Goal: Check status

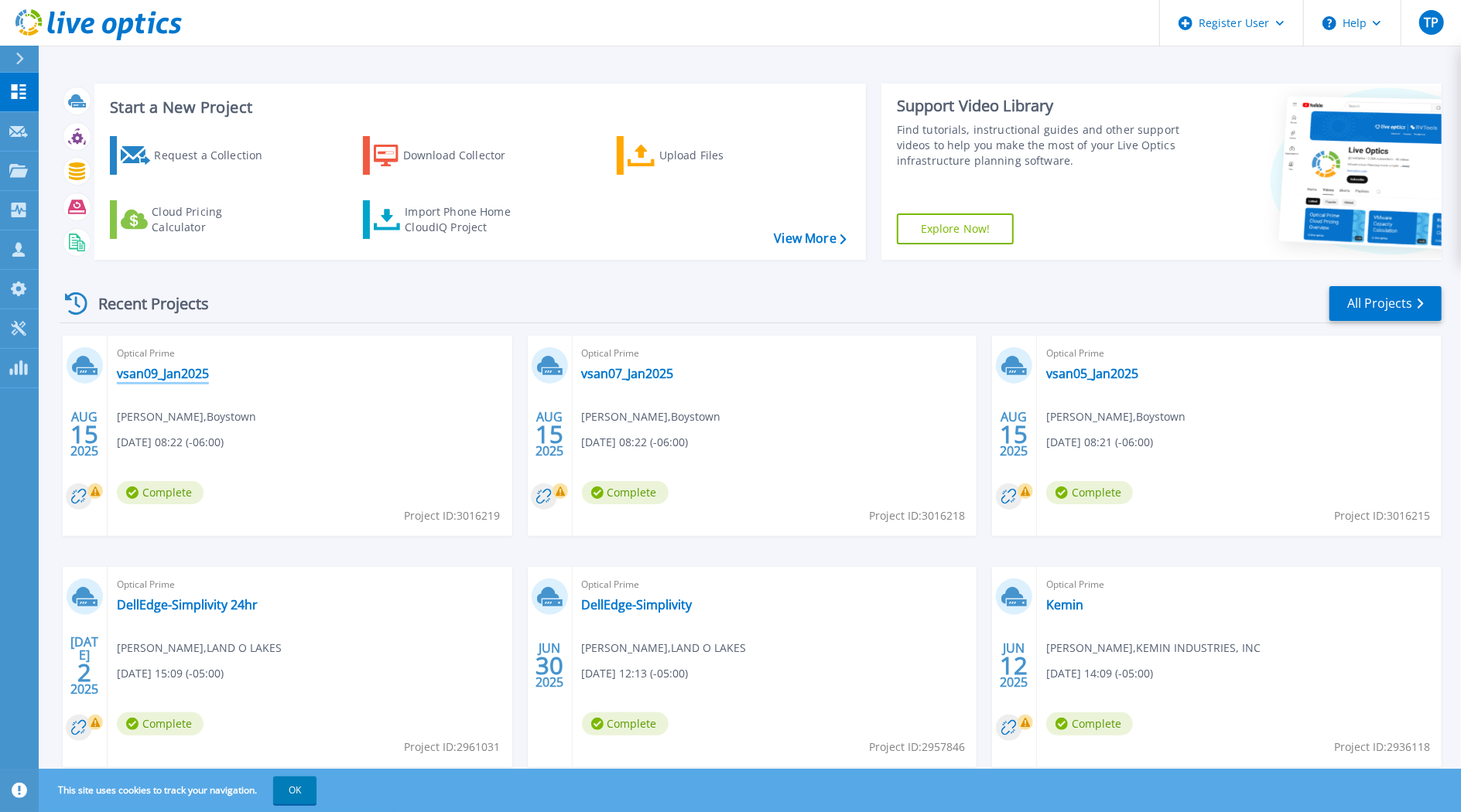
click at [178, 372] on link "vsan09_Jan2025" at bounding box center [163, 373] width 92 height 16
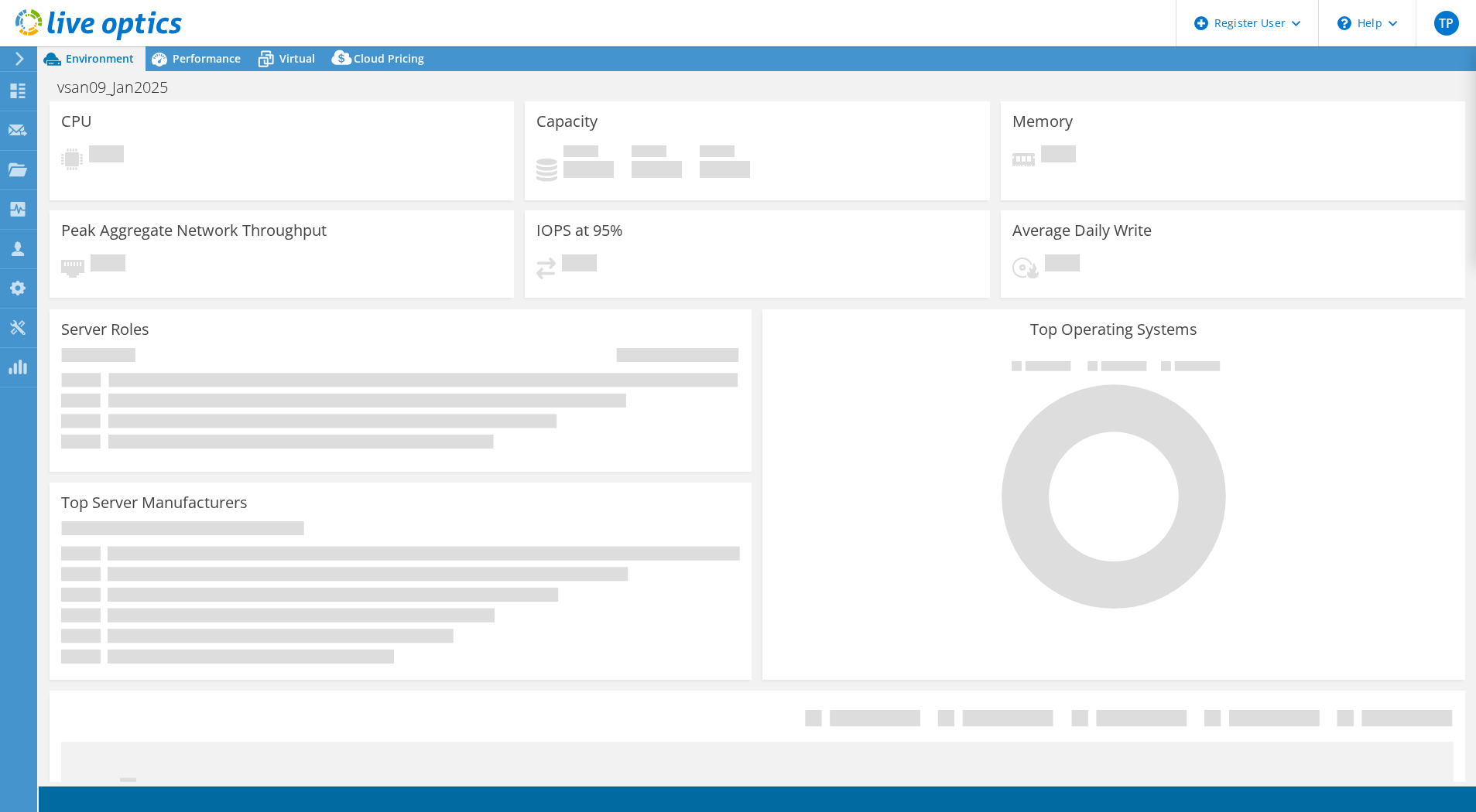
select select "USD"
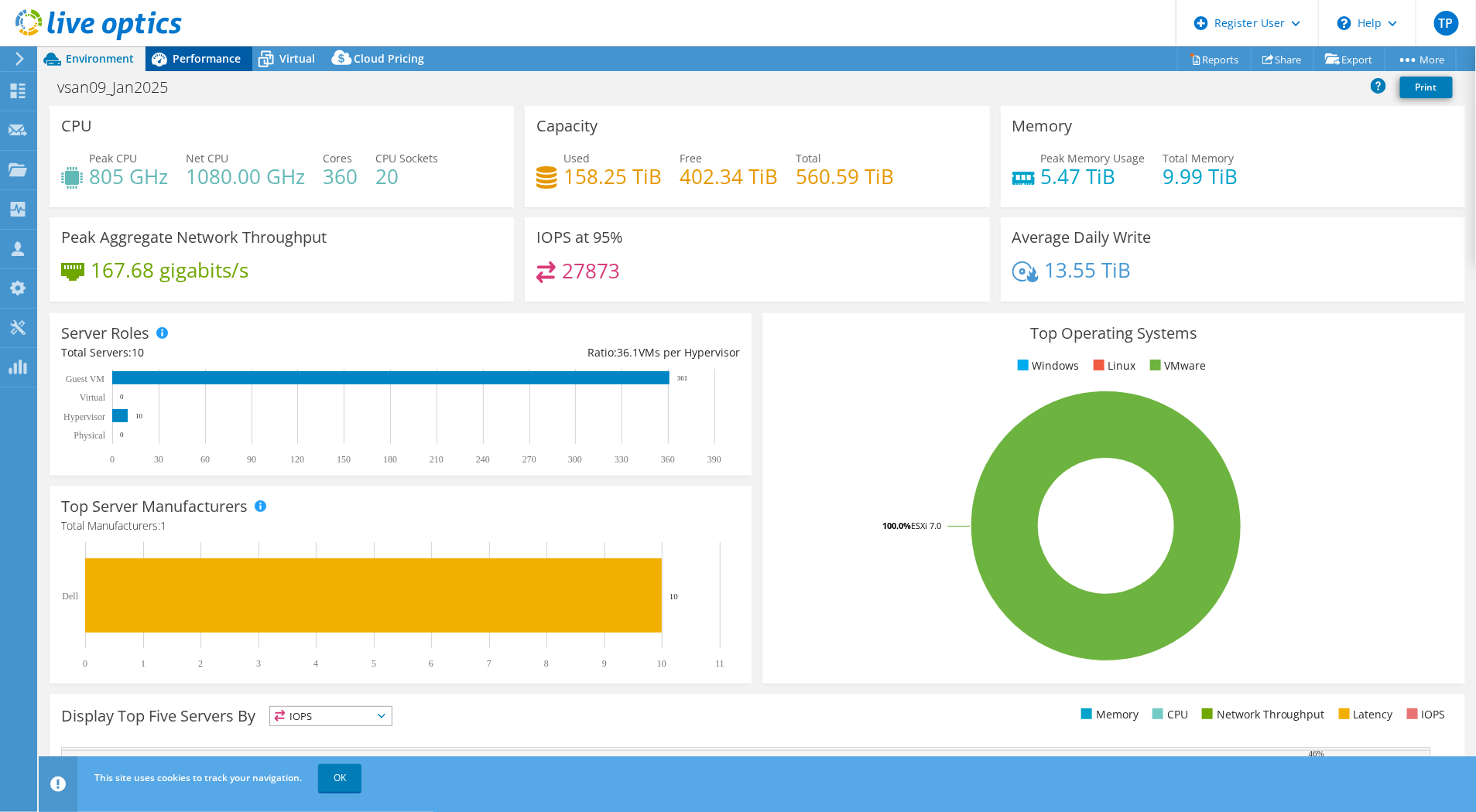
click at [202, 53] on span "Performance" at bounding box center [207, 58] width 68 height 15
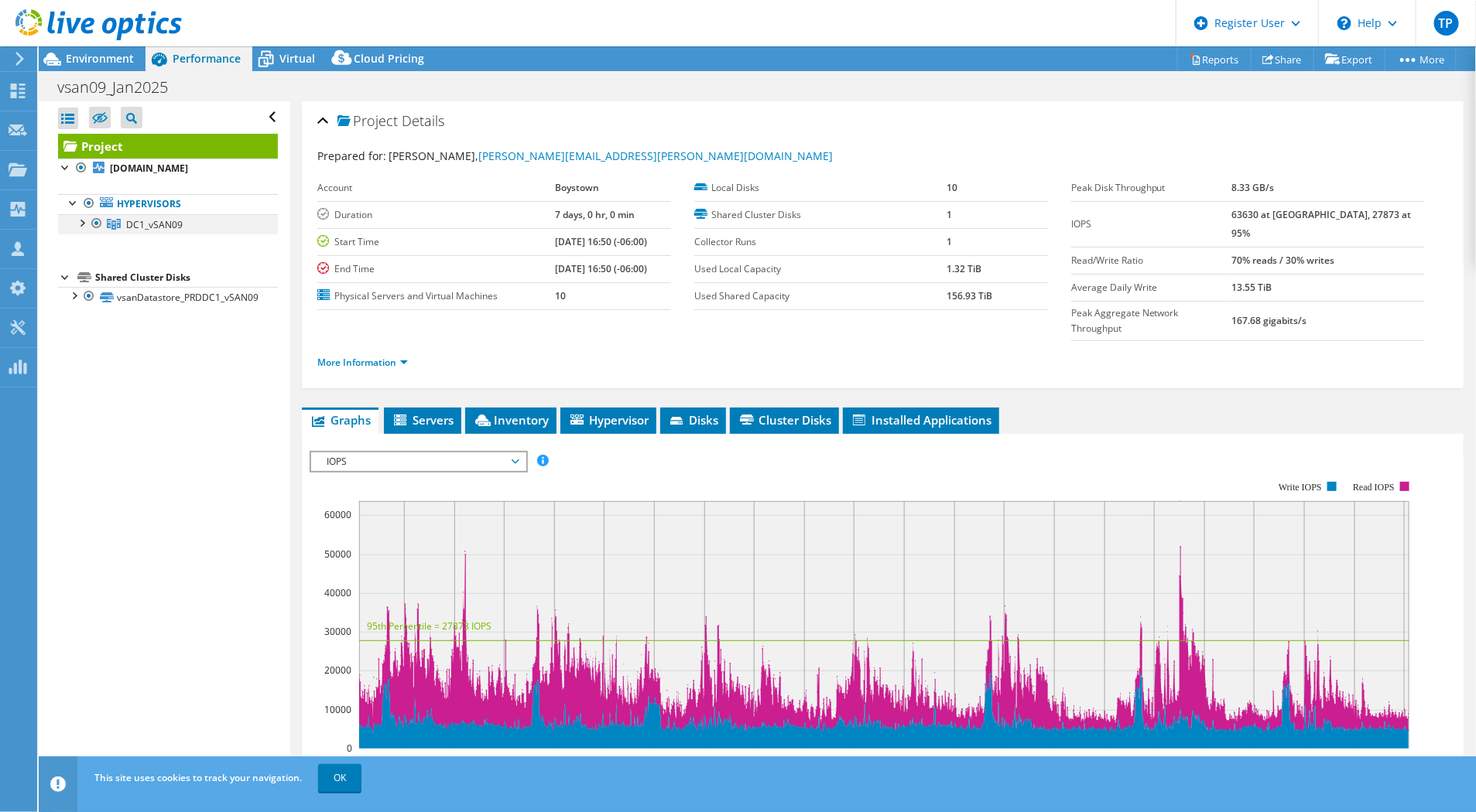
click at [78, 225] on div at bounding box center [82, 222] width 16 height 16
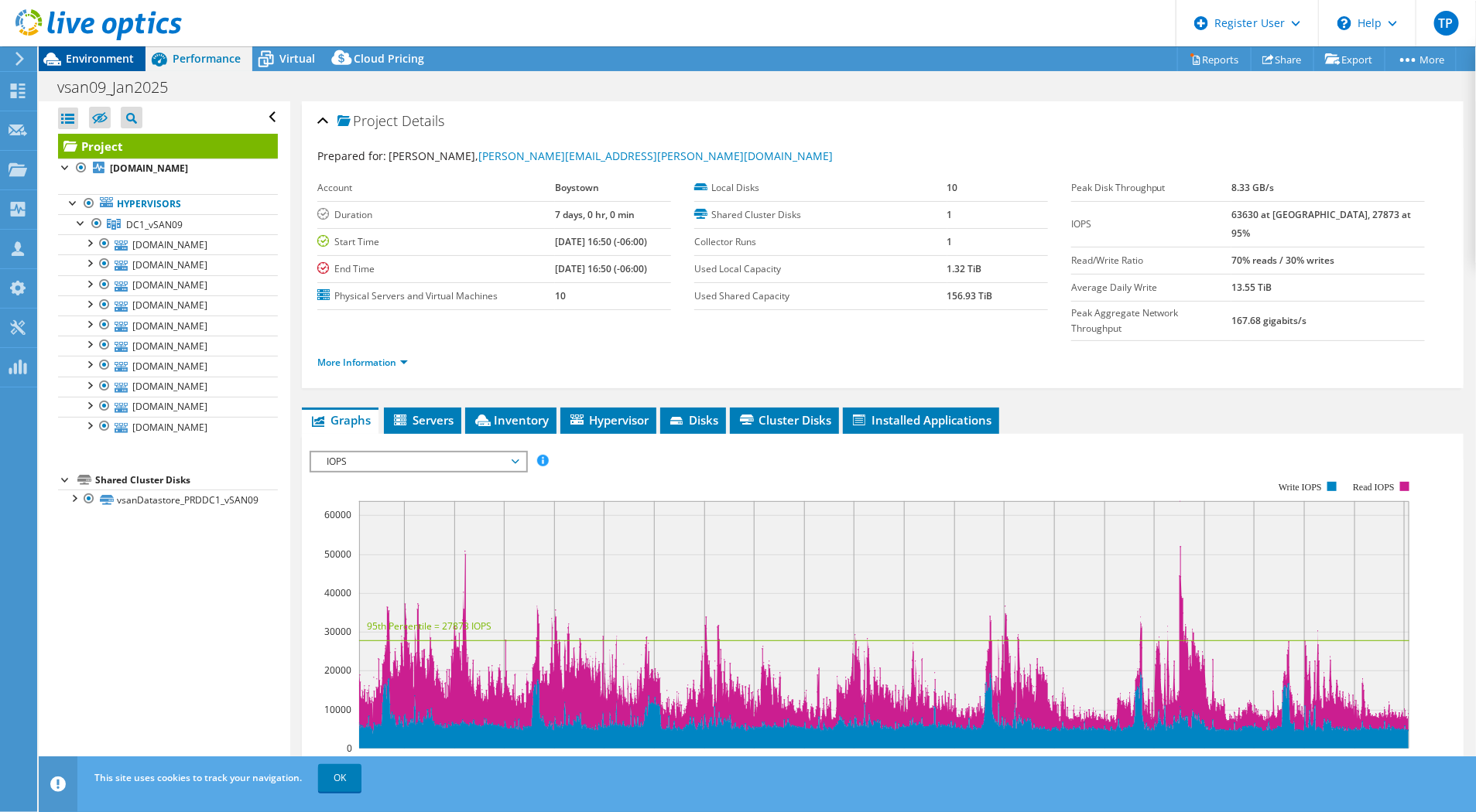
click at [76, 53] on span "Environment" at bounding box center [100, 58] width 68 height 15
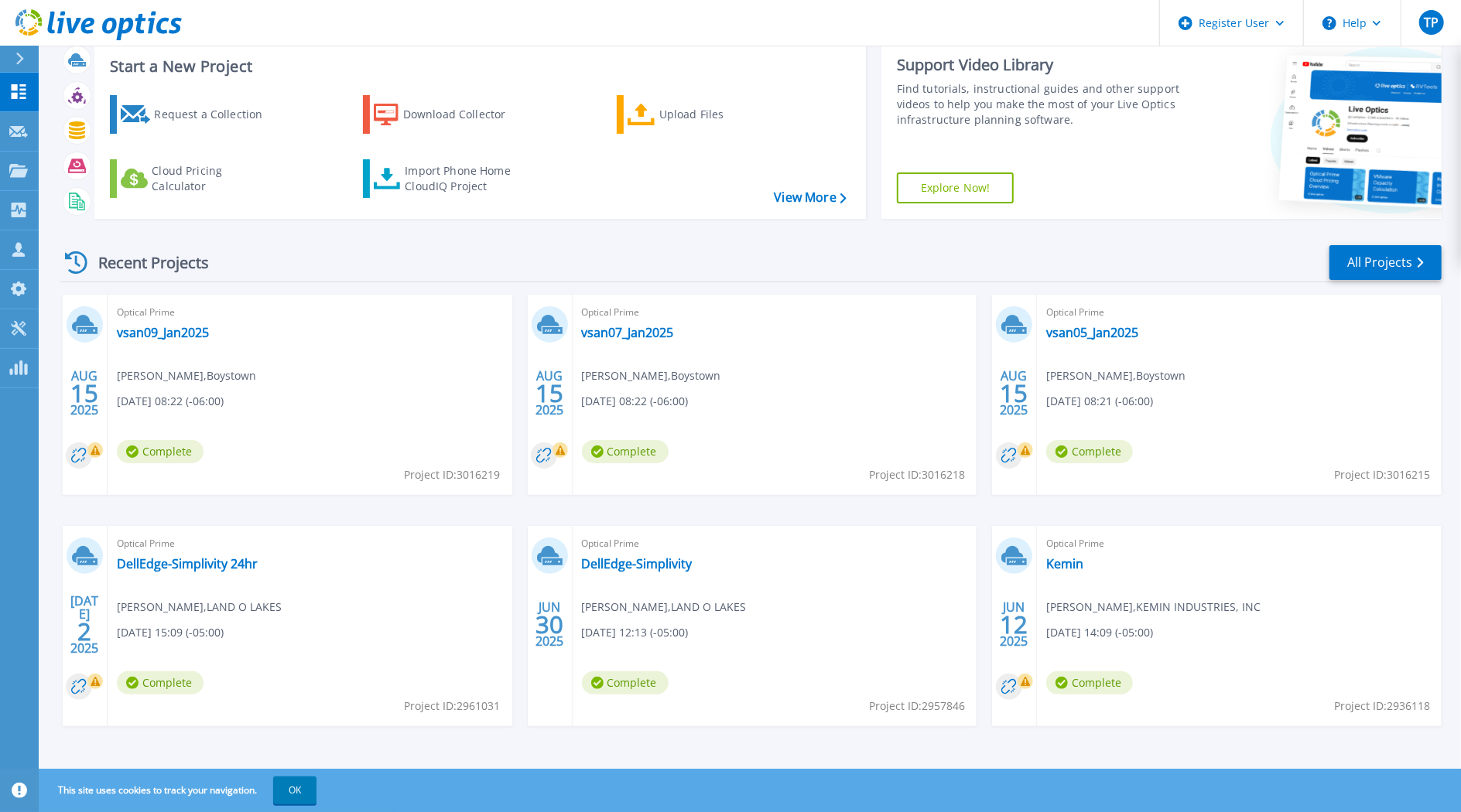
scroll to position [45, 0]
